Goal: Find specific page/section: Find specific page/section

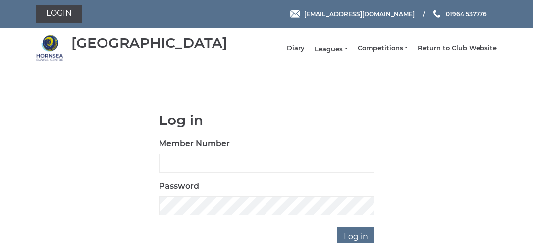
click at [330, 51] on link "Leagues" at bounding box center [330, 49] width 33 height 9
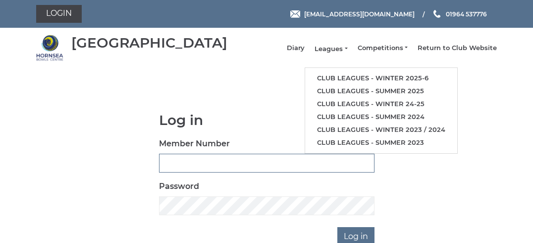
type input "0120"
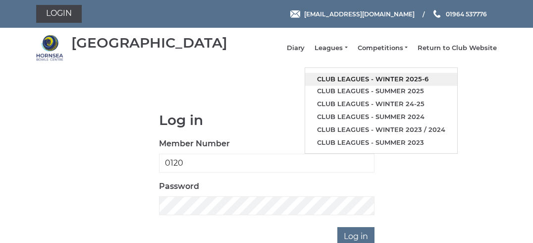
click at [338, 82] on link "Club leagues - Winter 2025-6" at bounding box center [381, 79] width 152 height 13
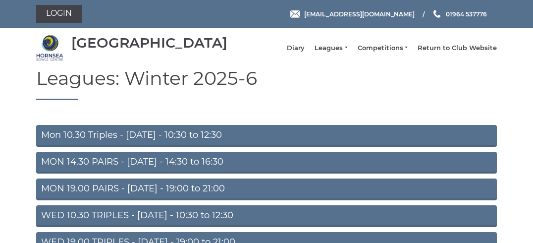
click at [229, 138] on link "Mon 10.30 Triples - [DATE] - 10:30 to 12:30" at bounding box center [266, 136] width 460 height 22
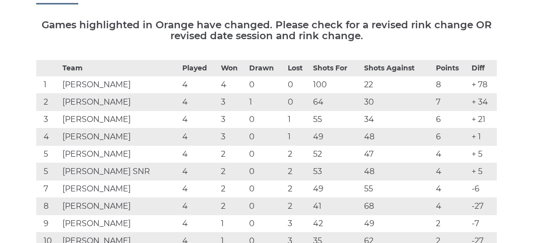
scroll to position [171, 0]
